Goal: Transaction & Acquisition: Download file/media

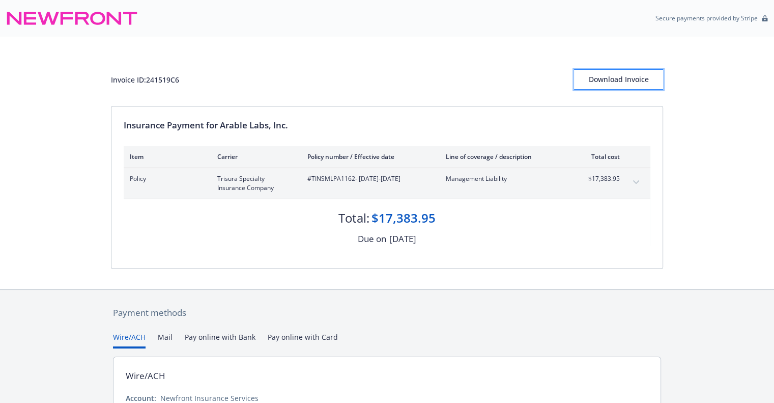
click at [629, 81] on div "Download Invoice" at bounding box center [618, 79] width 89 height 19
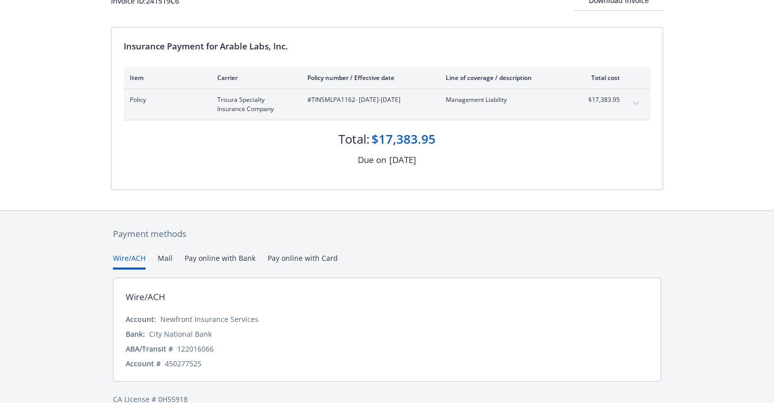
scroll to position [96, 0]
